Goal: Check status: Check status

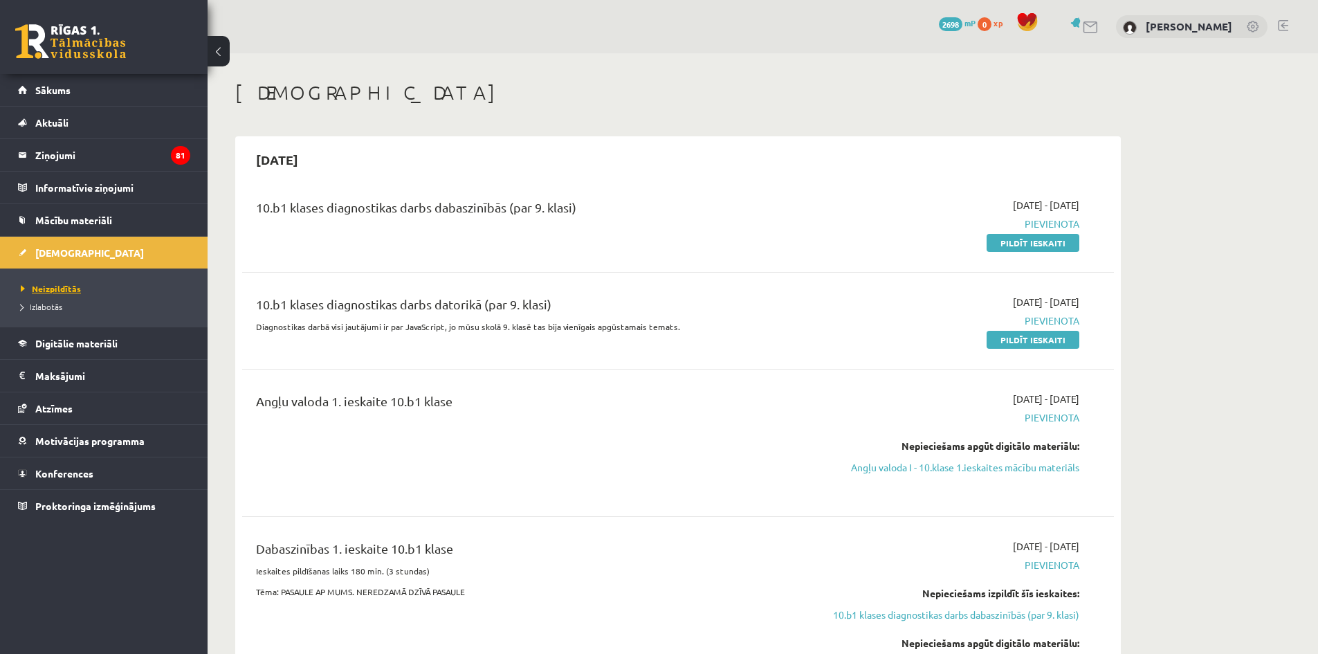
click at [56, 288] on span "Neizpildītās" at bounding box center [51, 288] width 60 height 11
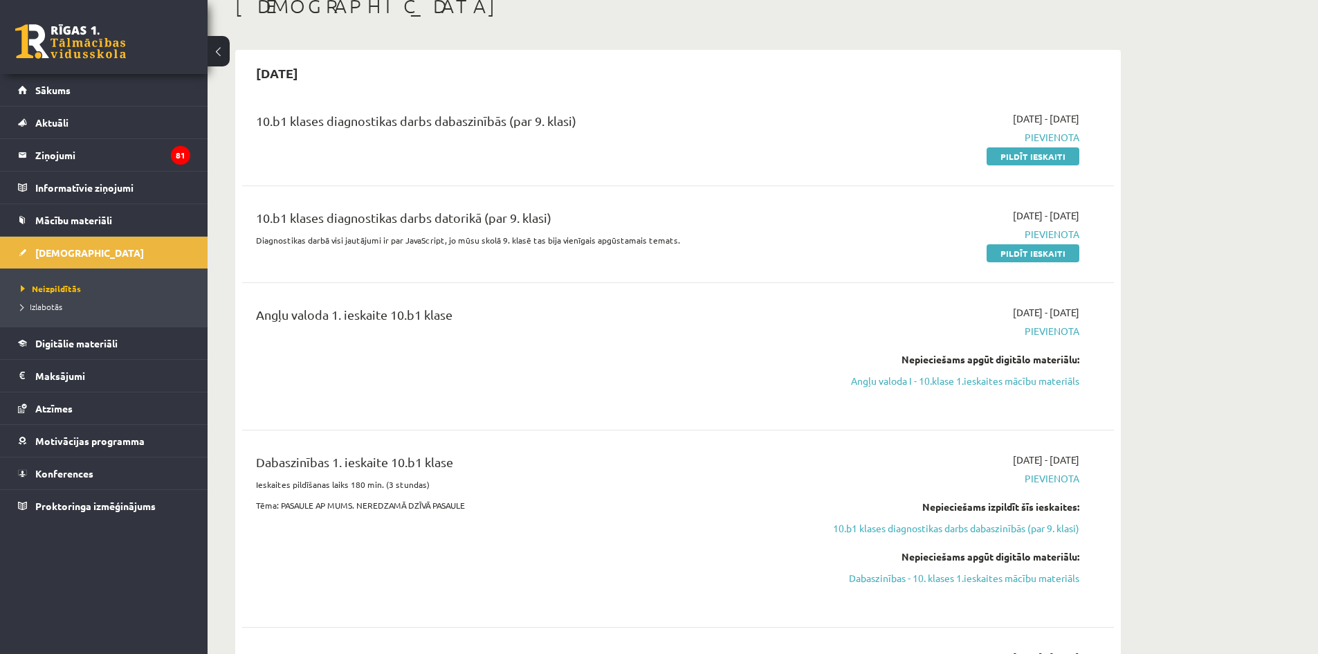
scroll to position [69, 0]
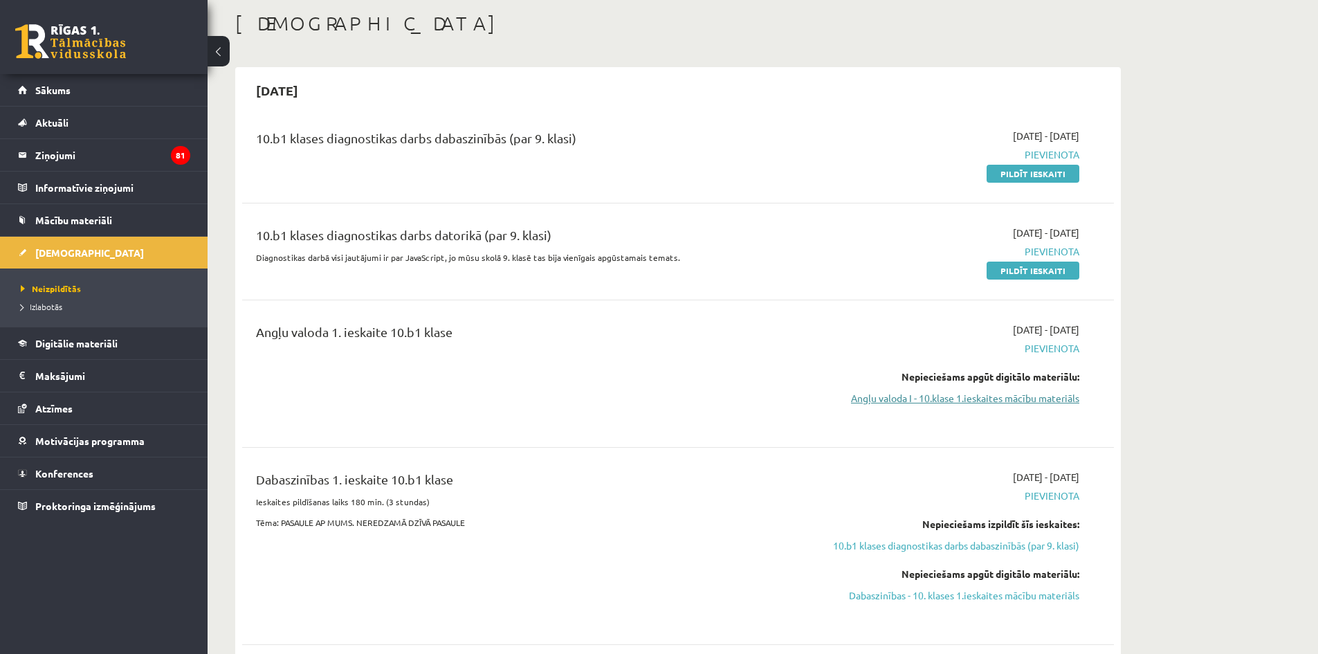
click at [944, 401] on link "Angļu valoda I - 10.klase 1.ieskaites mācību materiāls" at bounding box center [948, 398] width 261 height 15
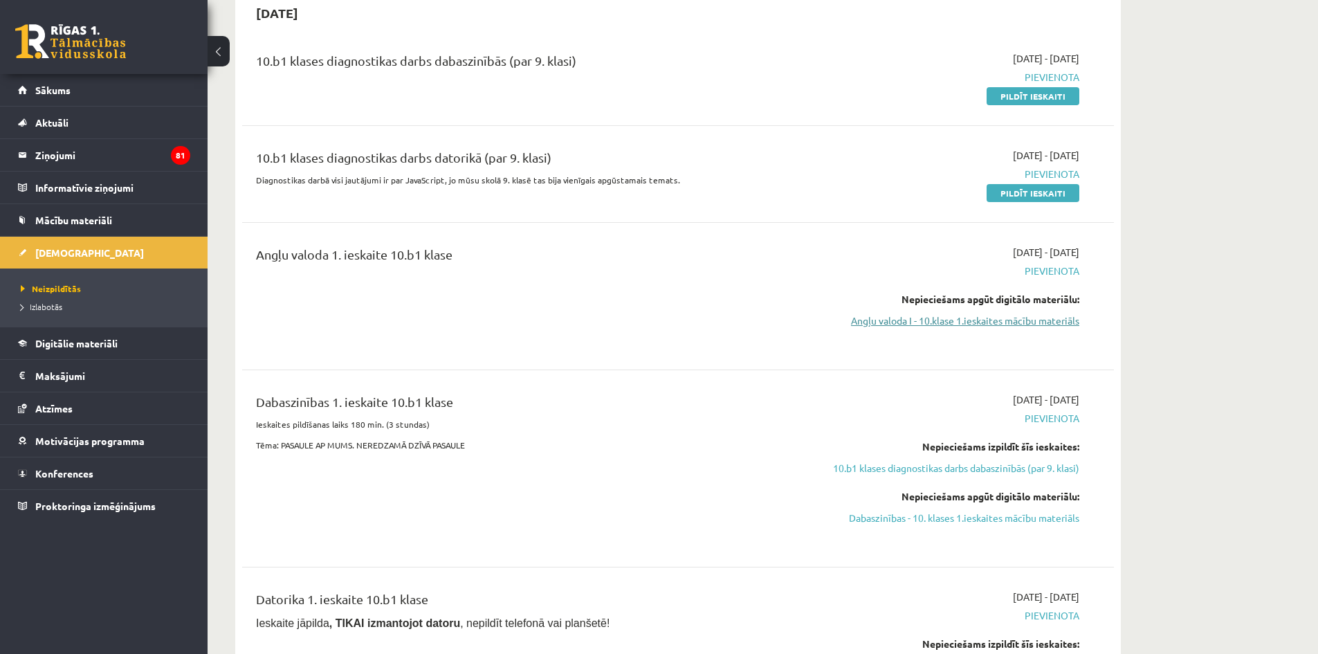
scroll to position [208, 0]
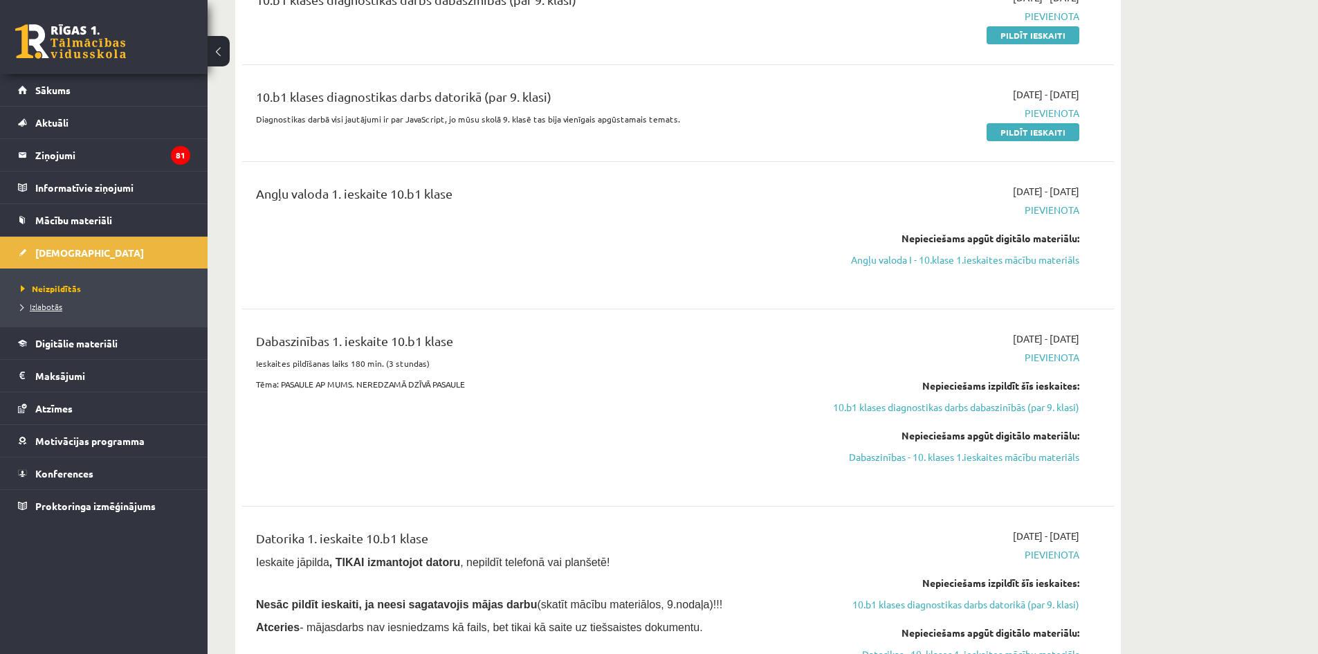
click at [53, 304] on span "Izlabotās" at bounding box center [42, 306] width 42 height 11
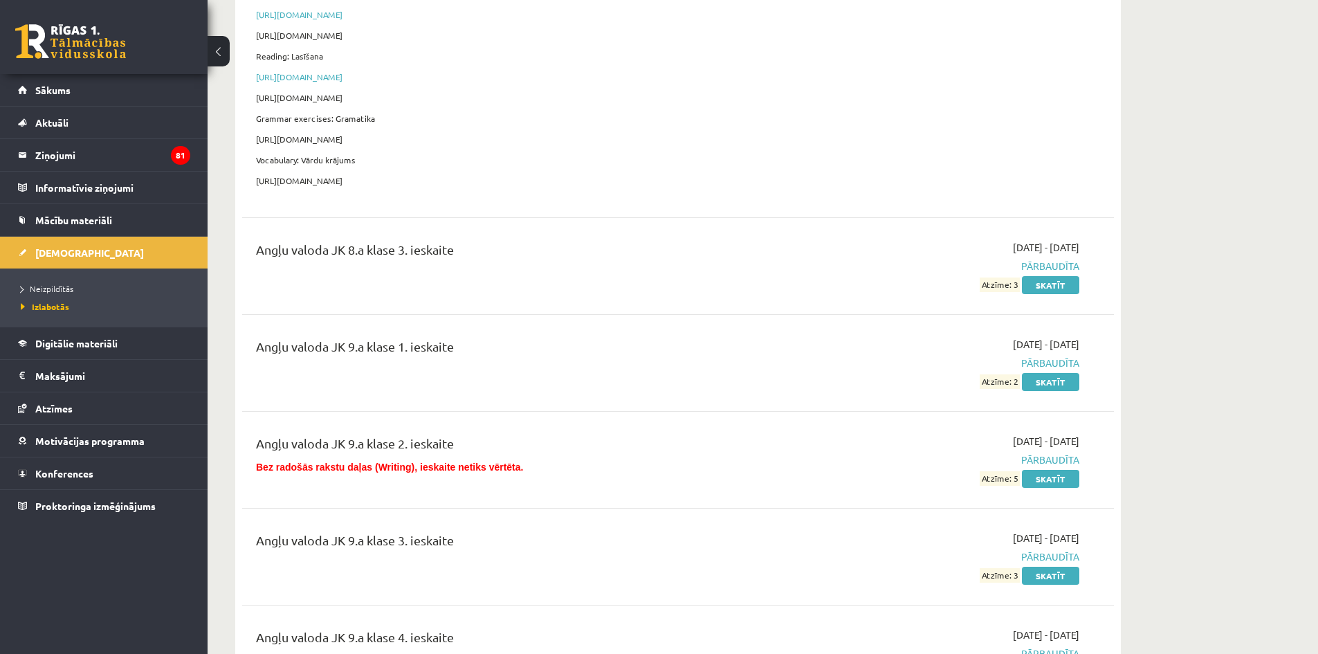
scroll to position [761, 0]
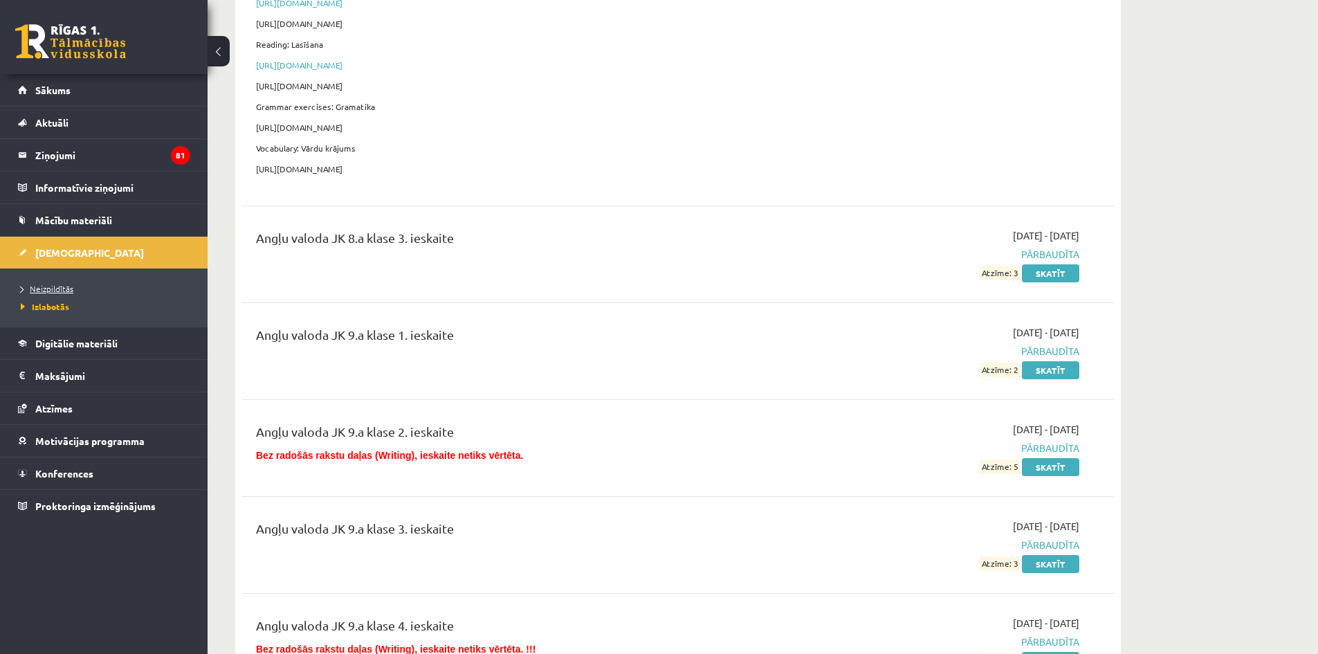
click at [57, 288] on span "Neizpildītās" at bounding box center [47, 288] width 53 height 11
